Goal: Check status: Check status

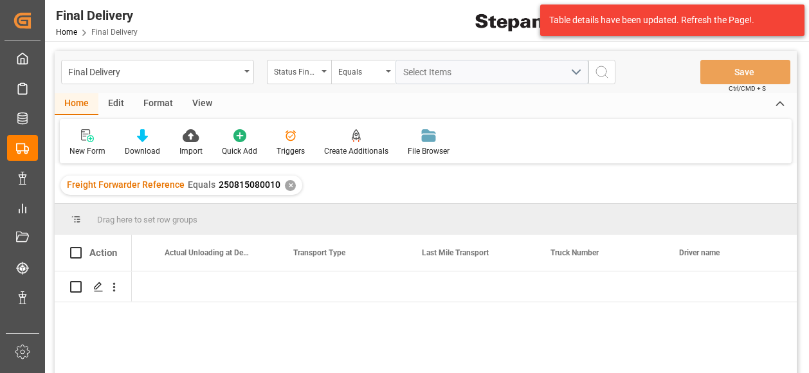
scroll to position [0, 2169]
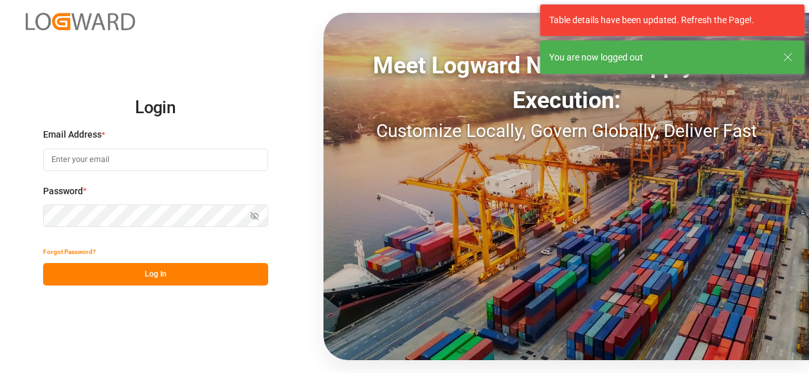
type input "[PERSON_NAME][EMAIL_ADDRESS][PERSON_NAME][DOMAIN_NAME]"
click at [162, 270] on button "Log In" at bounding box center [155, 274] width 225 height 23
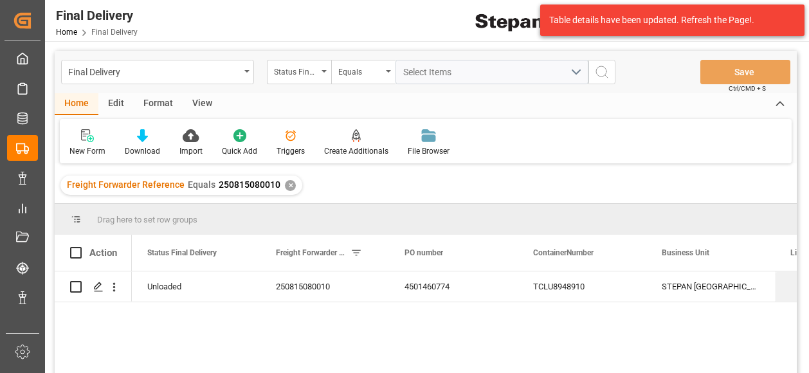
click at [289, 187] on div "✕" at bounding box center [290, 185] width 11 height 11
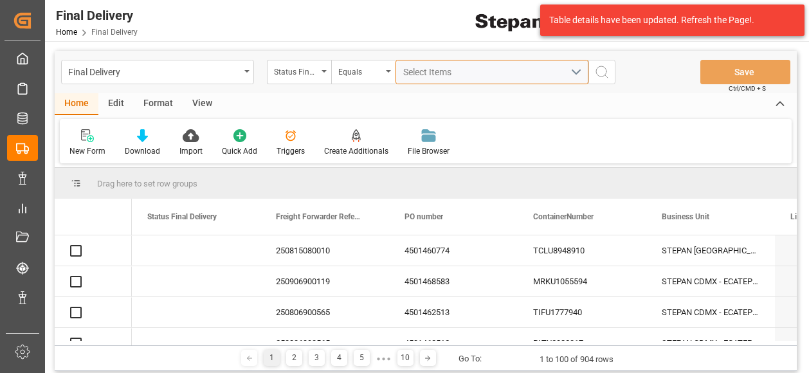
click at [418, 70] on span "Select Items" at bounding box center [430, 72] width 55 height 10
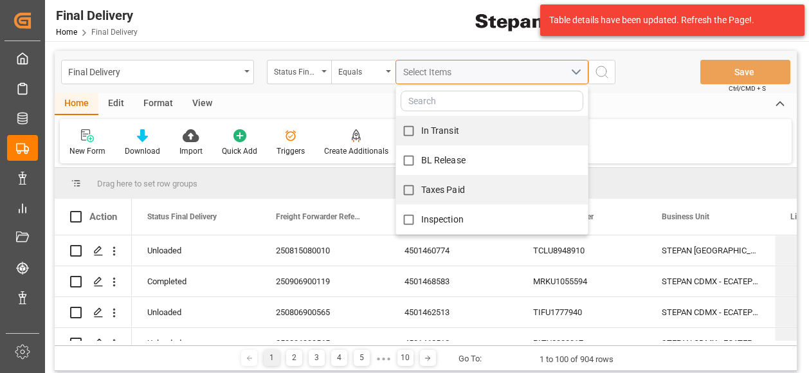
click at [418, 72] on span "Select Items" at bounding box center [430, 72] width 55 height 10
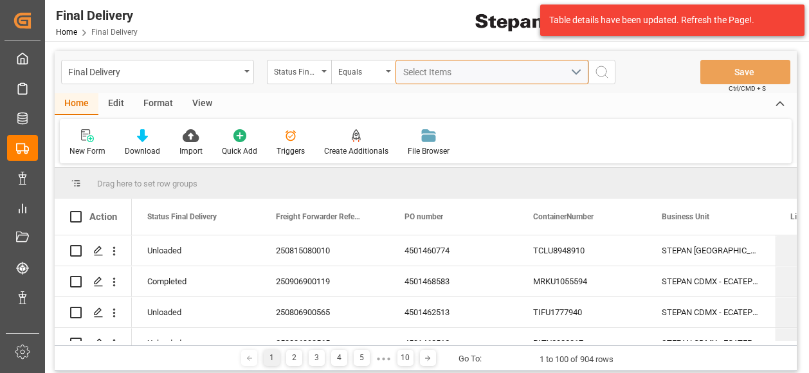
click at [402, 69] on button "Select Items" at bounding box center [492, 72] width 193 height 24
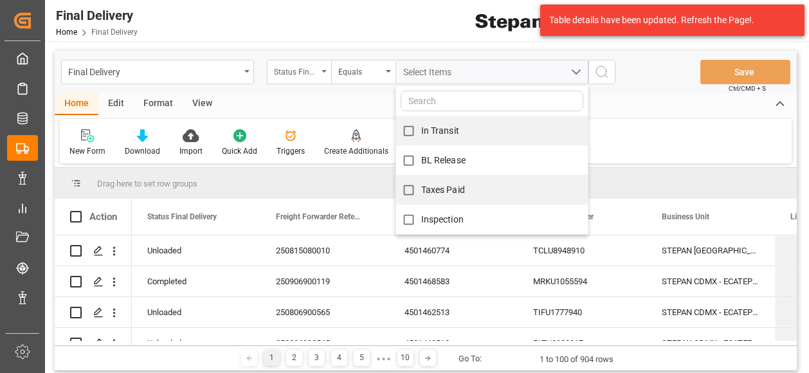
click at [321, 75] on div "Status Final Delivery" at bounding box center [299, 72] width 64 height 24
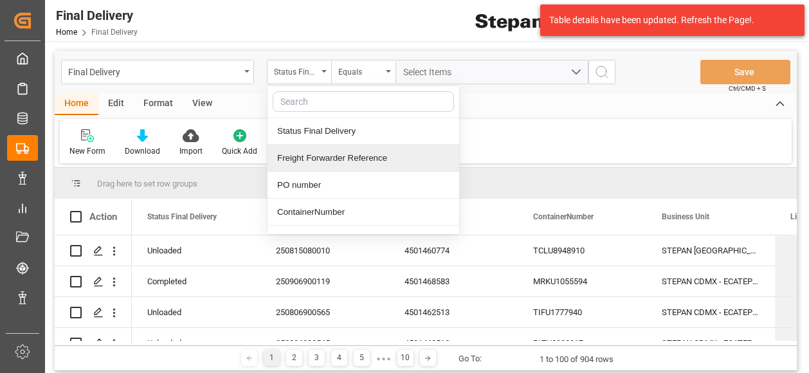
click at [316, 156] on div "Freight Forwarder Reference" at bounding box center [364, 158] width 192 height 27
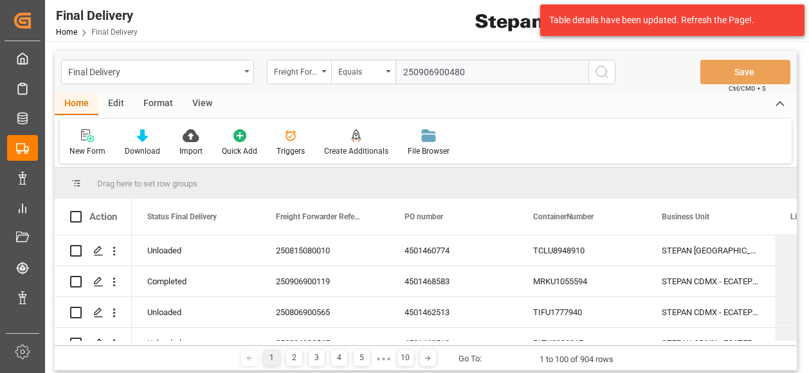
type input "250906900480"
click at [607, 70] on icon "search button" at bounding box center [601, 71] width 15 height 15
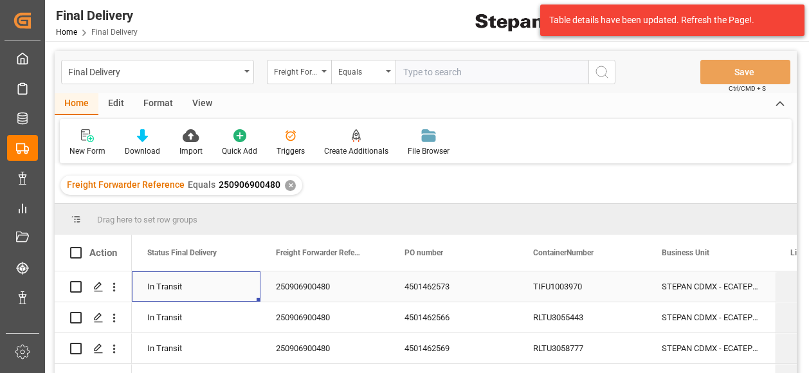
click at [234, 290] on div "In Transit" at bounding box center [196, 287] width 98 height 30
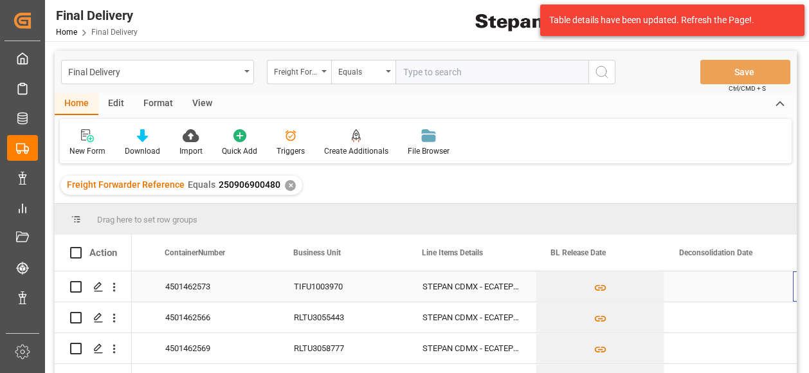
scroll to position [0, 369]
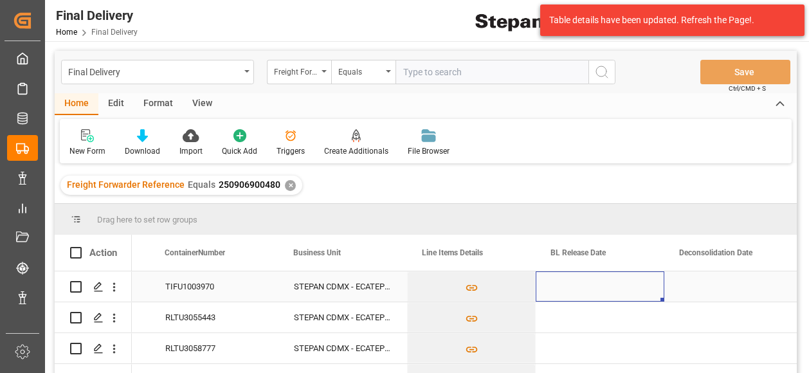
click at [599, 286] on div "Press SPACE to select this row." at bounding box center [600, 286] width 129 height 30
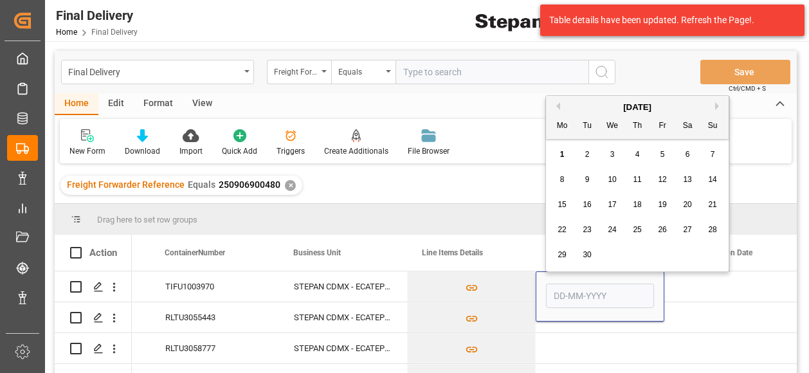
click at [557, 152] on div "1" at bounding box center [562, 154] width 16 height 15
type input "[DATE]"
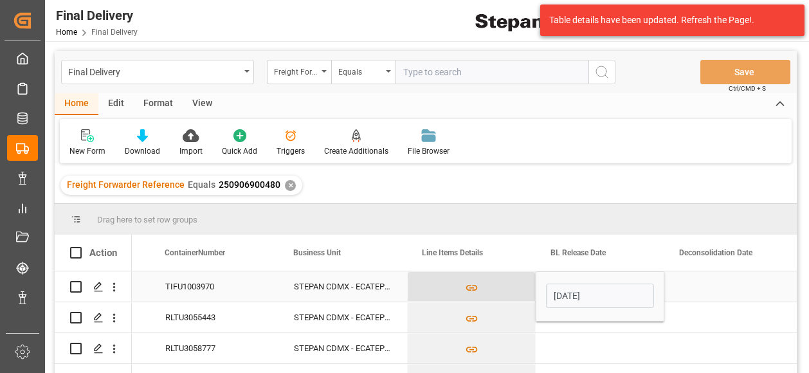
click at [516, 287] on button "Press SPACE to select this row." at bounding box center [471, 287] width 127 height 30
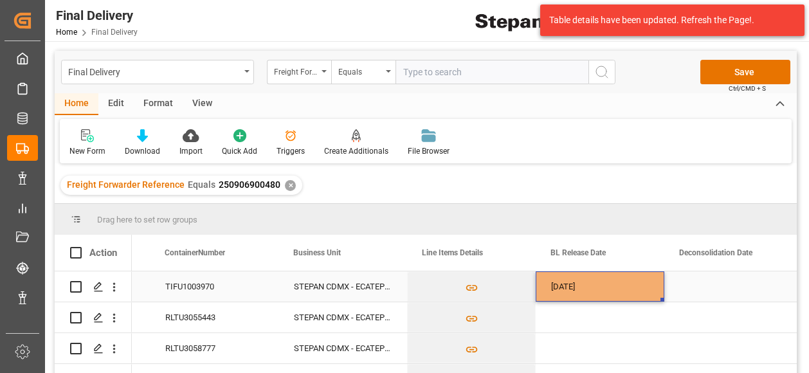
click at [608, 287] on div "[DATE]" at bounding box center [600, 286] width 129 height 30
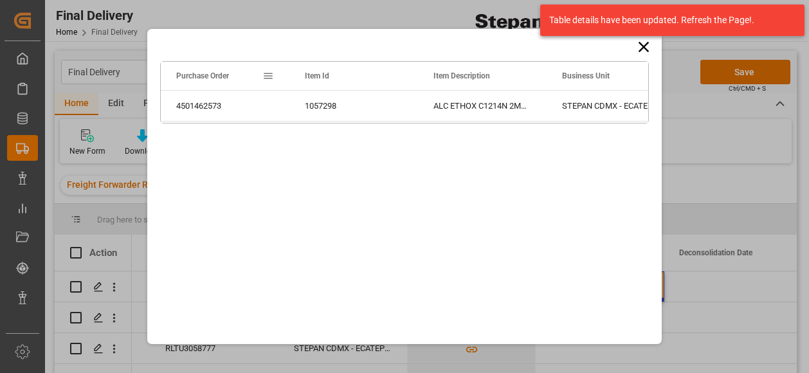
click at [646, 50] on icon at bounding box center [644, 47] width 10 height 10
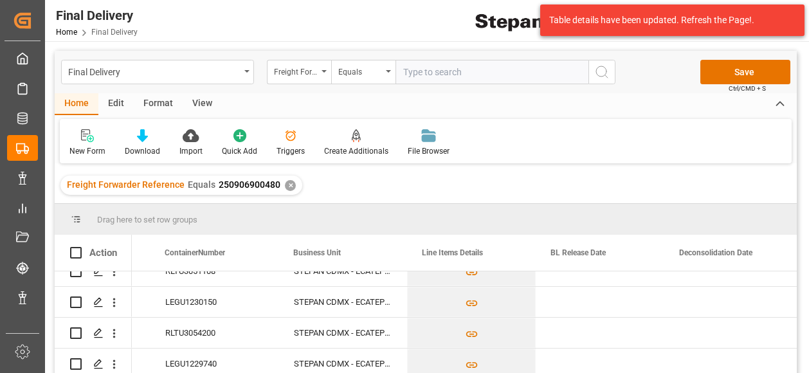
scroll to position [269, 0]
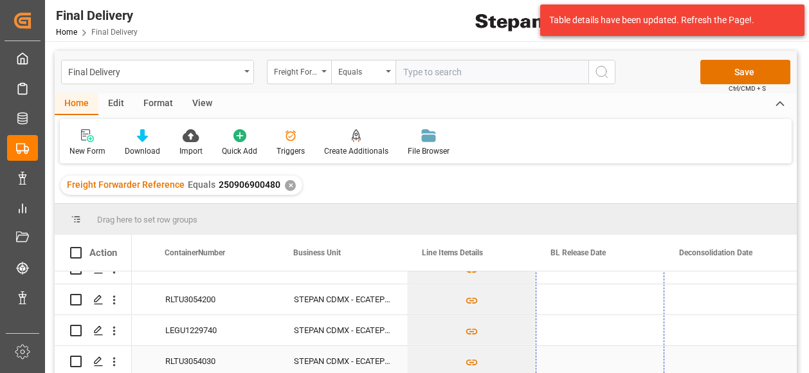
drag, startPoint x: 662, startPoint y: 301, endPoint x: 639, endPoint y: 352, distance: 55.8
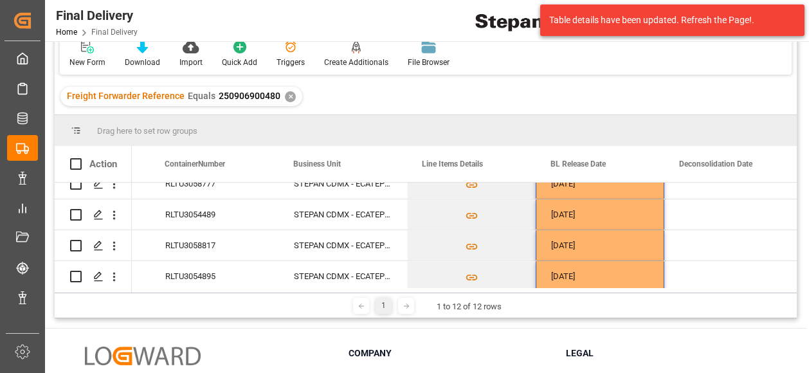
scroll to position [0, 0]
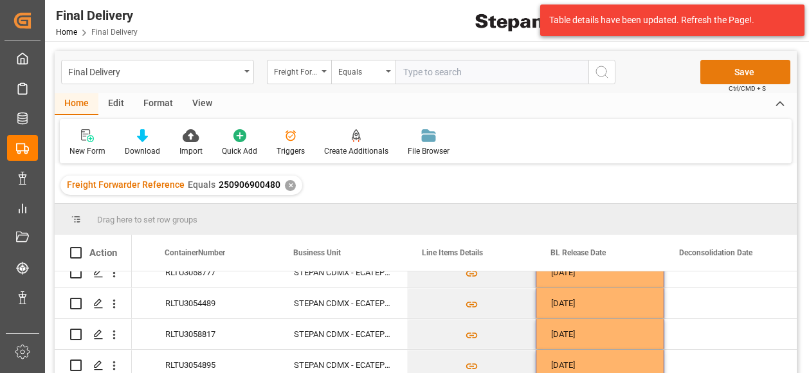
click at [733, 77] on button "Save" at bounding box center [745, 72] width 90 height 24
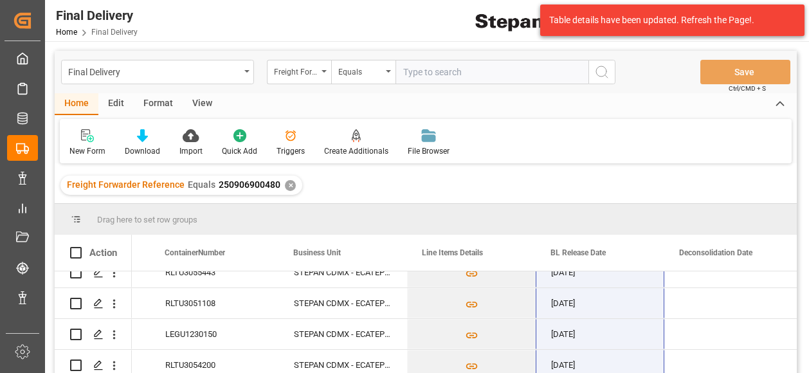
click at [285, 187] on div "✕" at bounding box center [290, 185] width 11 height 11
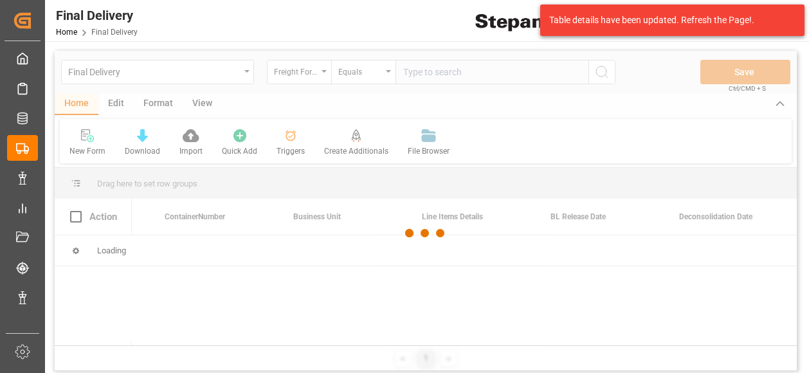
scroll to position [0, 369]
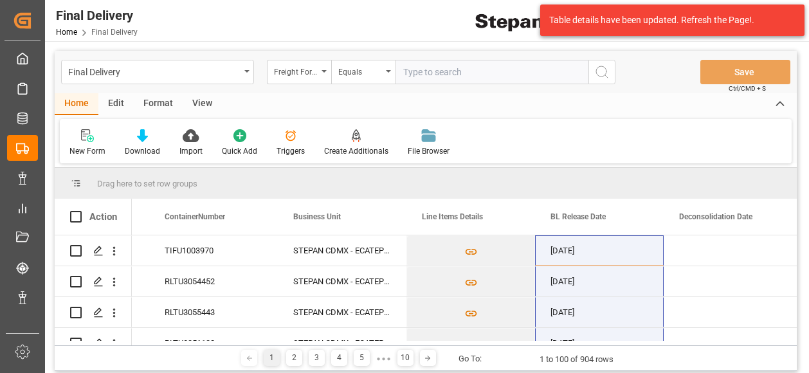
click at [436, 73] on input "text" at bounding box center [492, 72] width 193 height 24
paste input "250906900206"
type input "250906900206"
click at [603, 77] on icon "search button" at bounding box center [601, 71] width 15 height 15
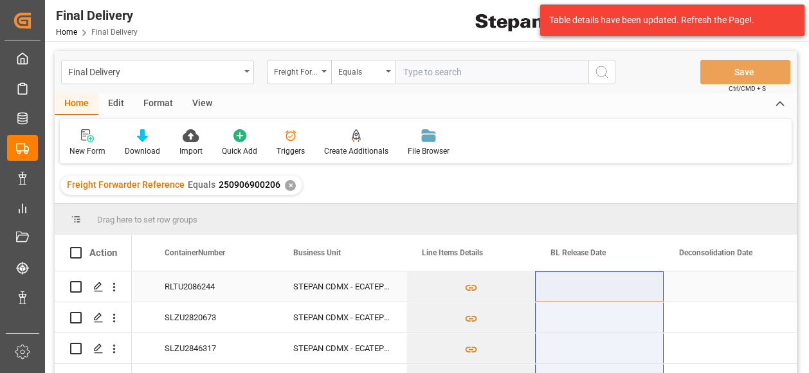
click at [623, 292] on div "Press SPACE to select this row." at bounding box center [599, 286] width 129 height 30
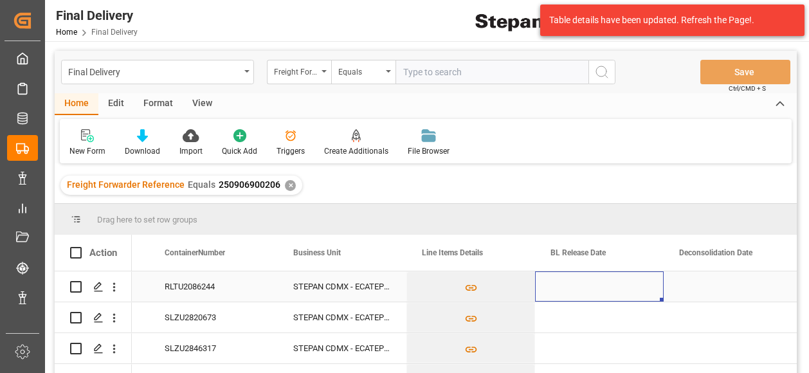
click at [623, 292] on div "Press SPACE to select this row." at bounding box center [599, 286] width 129 height 30
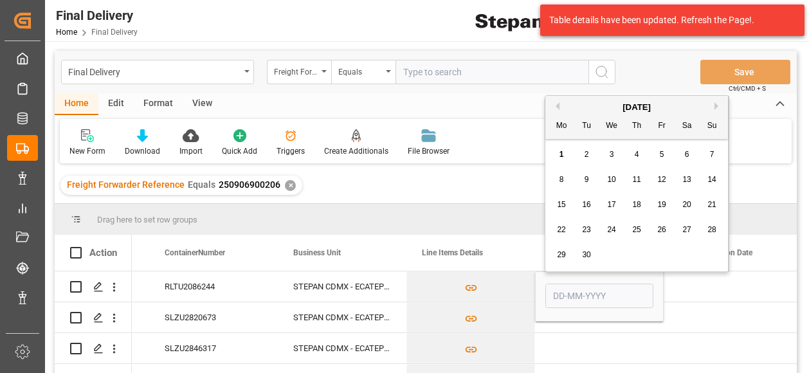
click at [563, 150] on span "1" at bounding box center [562, 154] width 5 height 9
type input "[DATE]"
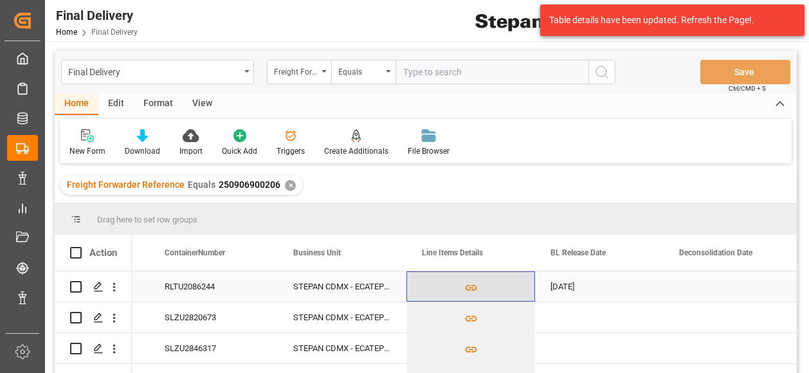
click at [513, 290] on button "Press SPACE to select this row." at bounding box center [470, 287] width 127 height 30
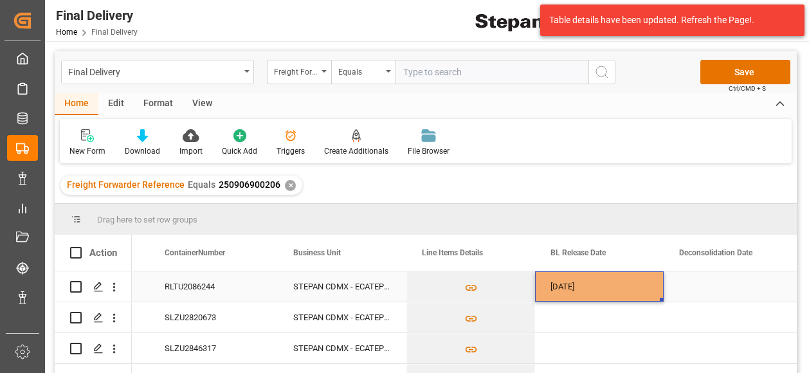
click at [642, 287] on div "[DATE]" at bounding box center [599, 286] width 129 height 30
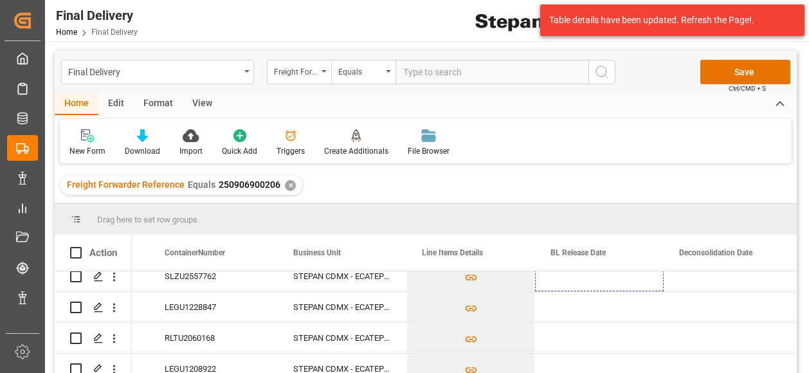
scroll to position [114, 0]
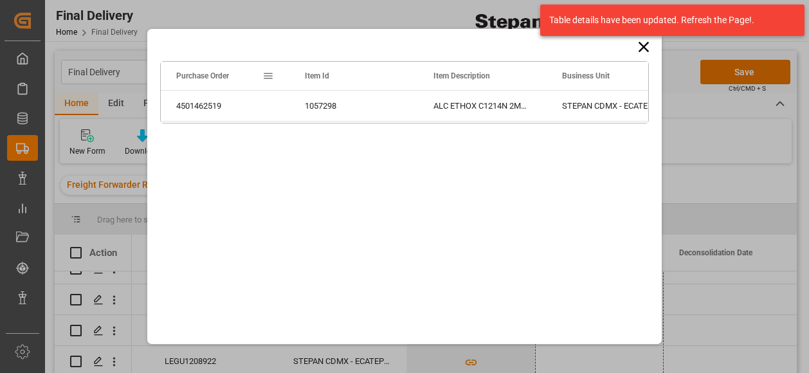
drag, startPoint x: 662, startPoint y: 298, endPoint x: 640, endPoint y: 338, distance: 45.2
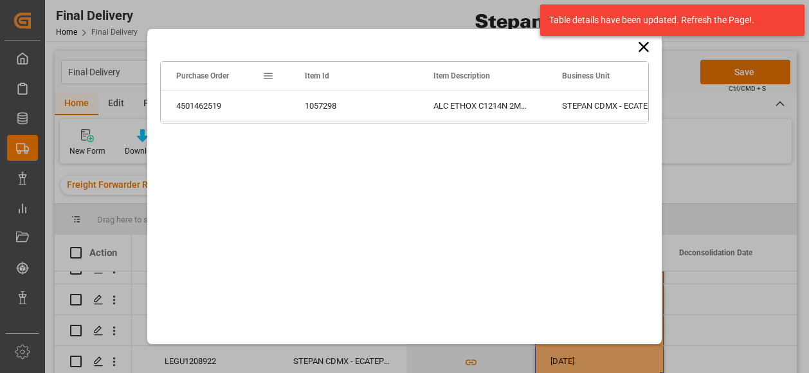
click at [643, 51] on icon at bounding box center [644, 47] width 18 height 18
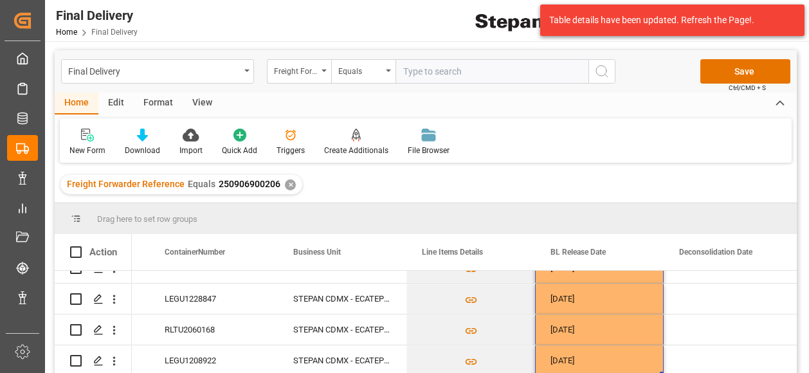
scroll to position [0, 0]
click at [740, 75] on button "Save" at bounding box center [745, 72] width 90 height 24
